Goal: Information Seeking & Learning: Learn about a topic

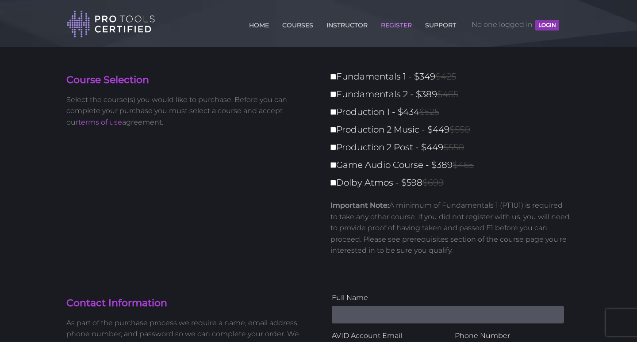
click at [554, 23] on button "LOGIN" at bounding box center [547, 25] width 24 height 11
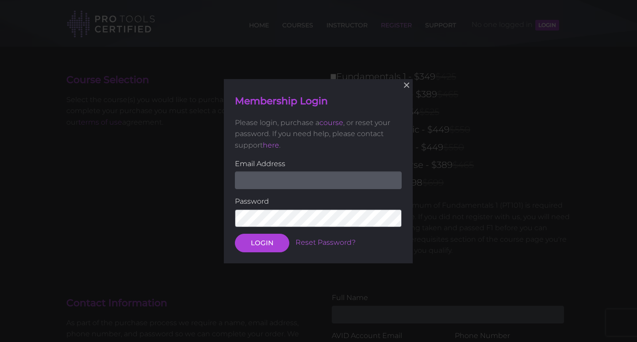
type input "[EMAIL_ADDRESS][DOMAIN_NAME]"
click at [262, 242] on button "LOGIN" at bounding box center [262, 242] width 54 height 19
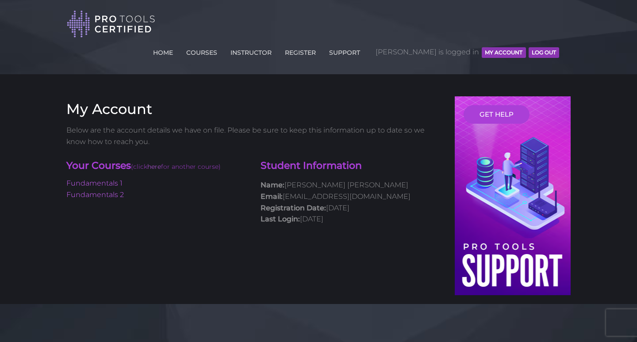
click at [501, 47] on button "MY ACCOUNT" at bounding box center [503, 52] width 44 height 11
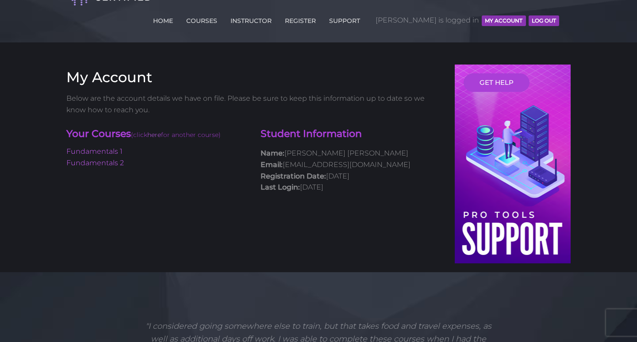
scroll to position [28, 0]
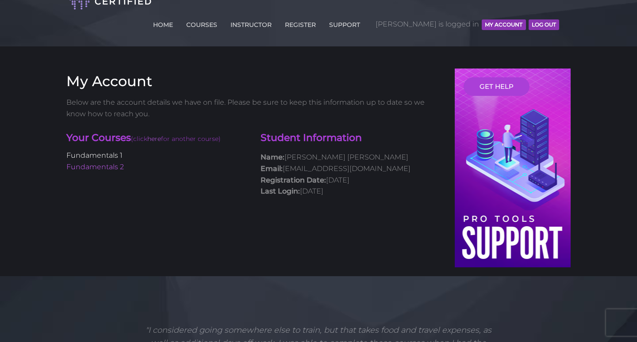
click at [105, 151] on link "Fundamentals 1" at bounding box center [94, 155] width 56 height 8
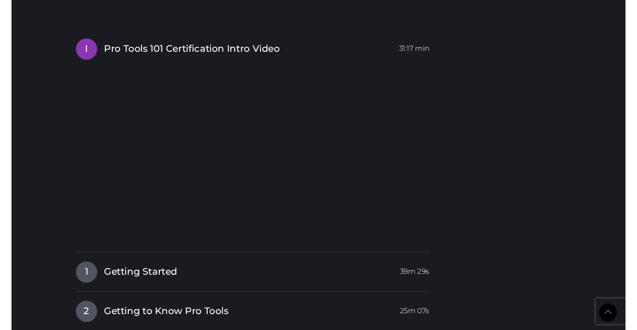
scroll to position [1086, 0]
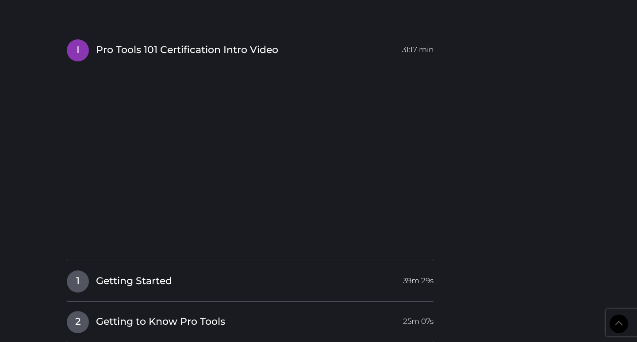
click at [48, 148] on body "Back to Top Toggle navigation HOME COURSES INSTRUCTOR REGISTER SUPPORT Chapman …" at bounding box center [318, 33] width 637 height 2239
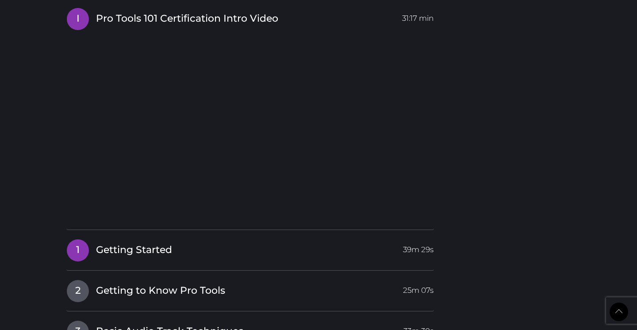
scroll to position [1127, 0]
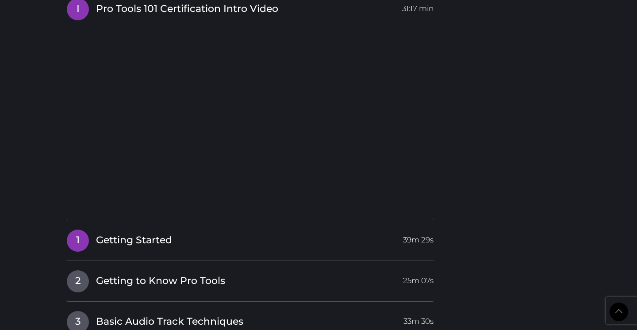
click at [152, 233] on span "Getting Started" at bounding box center [134, 240] width 76 height 14
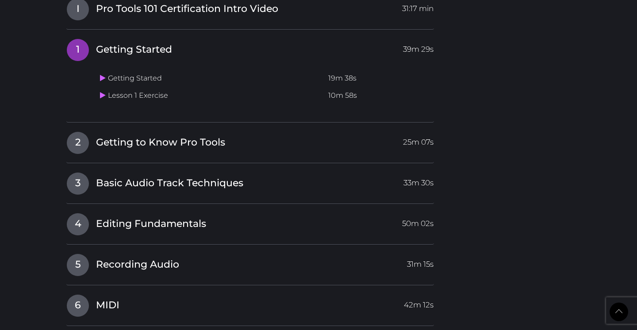
scroll to position [1106, 0]
